Goal: Register for event/course

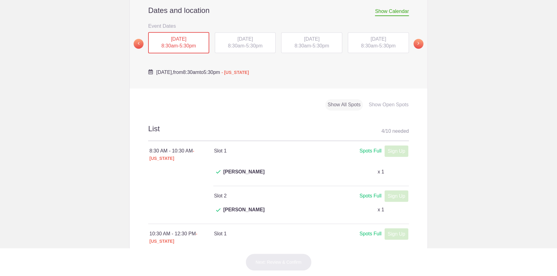
scroll to position [205, 0]
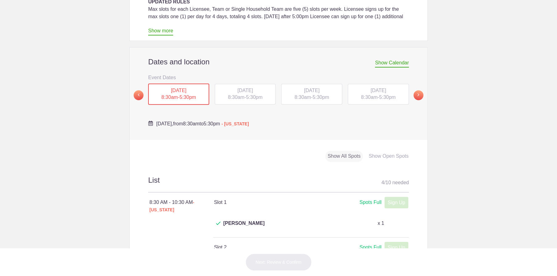
click at [237, 88] on span "TUE, Oct 21, 2025" at bounding box center [244, 90] width 15 height 5
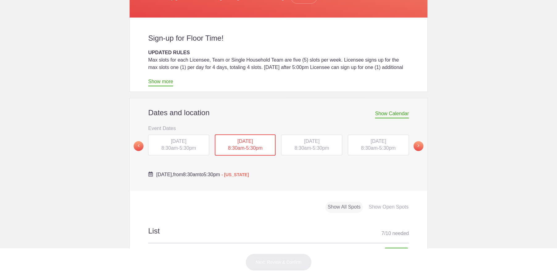
scroll to position [154, 0]
click at [304, 135] on div "WED, Oct 22, 2025 8:30am - 5:30pm" at bounding box center [311, 145] width 61 height 21
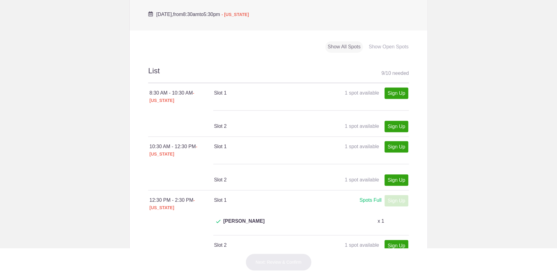
scroll to position [360, 0]
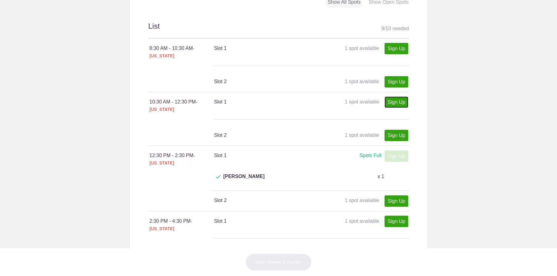
click at [388, 97] on link "Sign Up" at bounding box center [396, 102] width 24 height 11
type input "1"
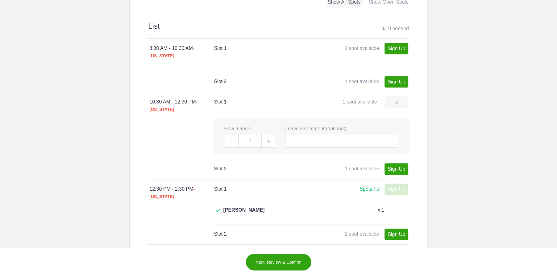
click at [281, 262] on button "Next: Review & Confirm" at bounding box center [278, 262] width 66 height 17
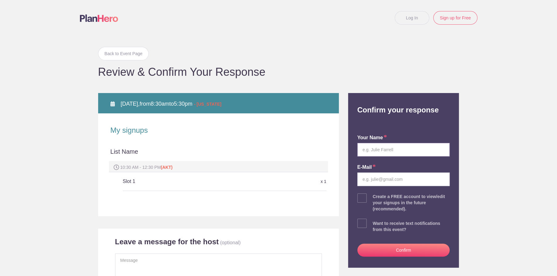
click at [367, 150] on input "text" at bounding box center [403, 150] width 93 height 14
type input "Jamie Harvey"
click at [387, 182] on input "email" at bounding box center [403, 180] width 93 height 14
type input "jkharvey@gci.net"
click at [402, 248] on button "Confirm" at bounding box center [403, 250] width 93 height 13
